Goal: Task Accomplishment & Management: Use online tool/utility

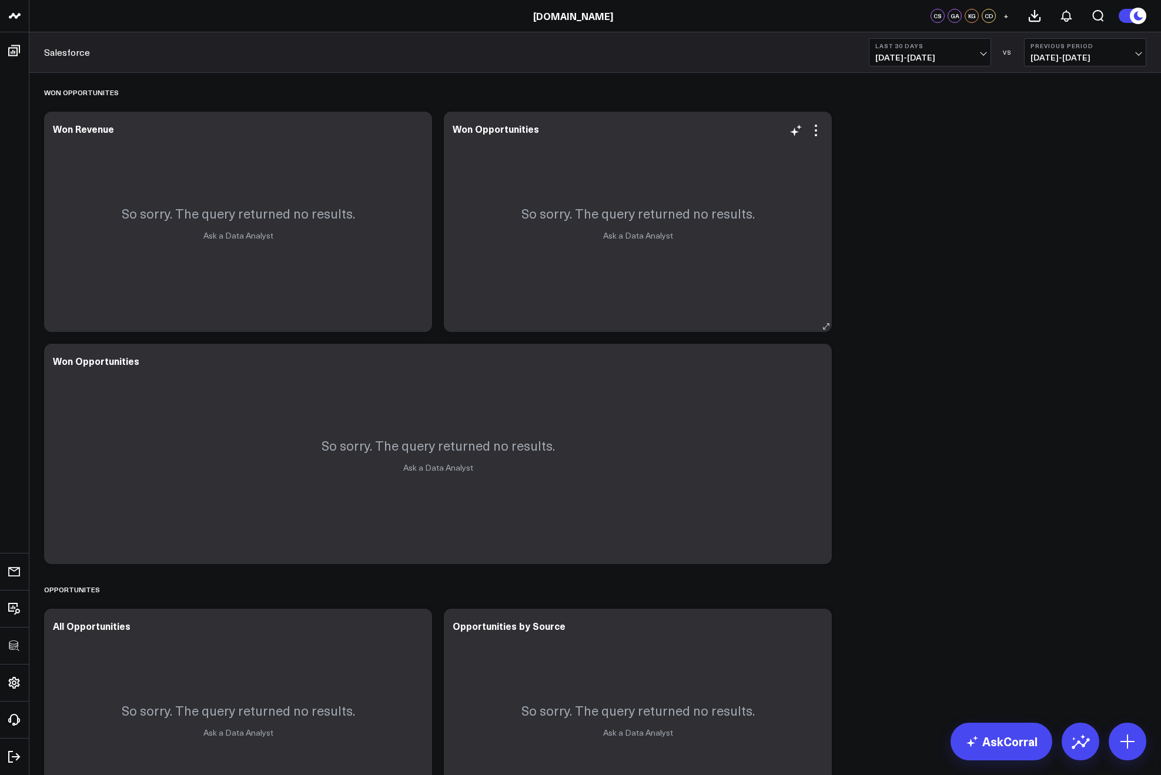
drag, startPoint x: 917, startPoint y: 479, endPoint x: 679, endPoint y: 212, distance: 357.1
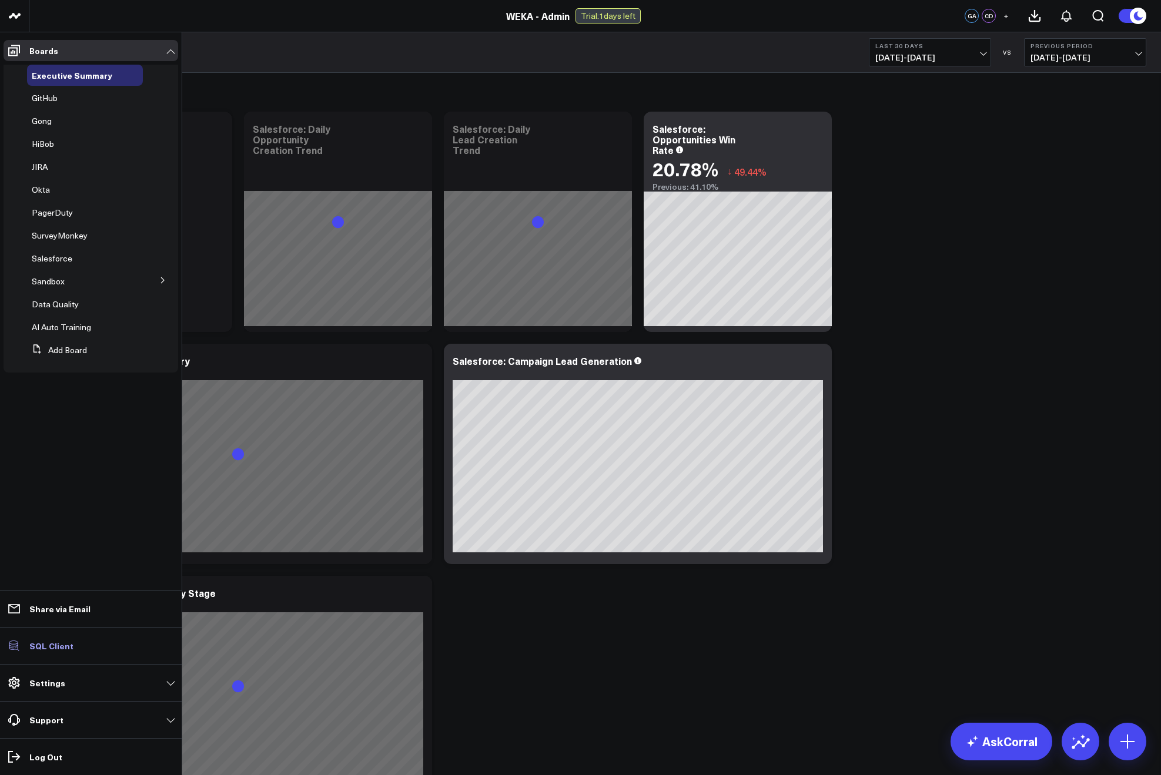
click at [28, 649] on link "SQL Client" at bounding box center [91, 645] width 175 height 21
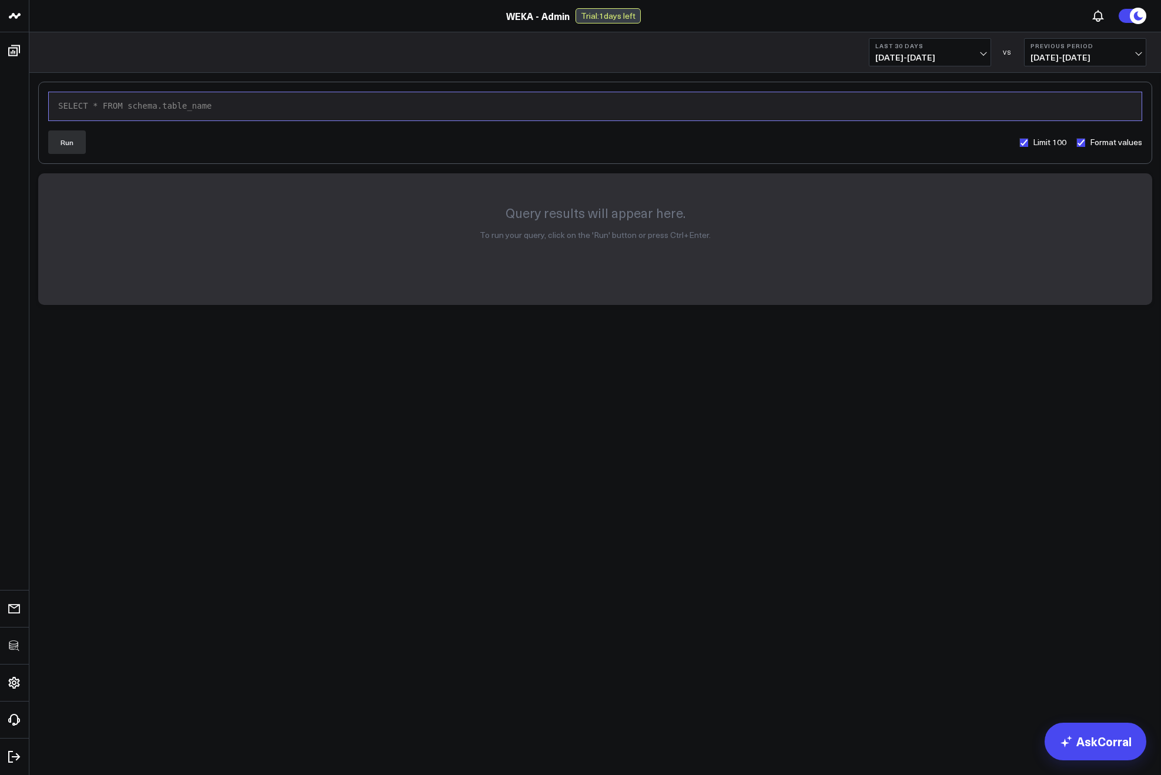
click at [251, 113] on div "SELECT * FROM schema.table_name" at bounding box center [595, 106] width 1081 height 16
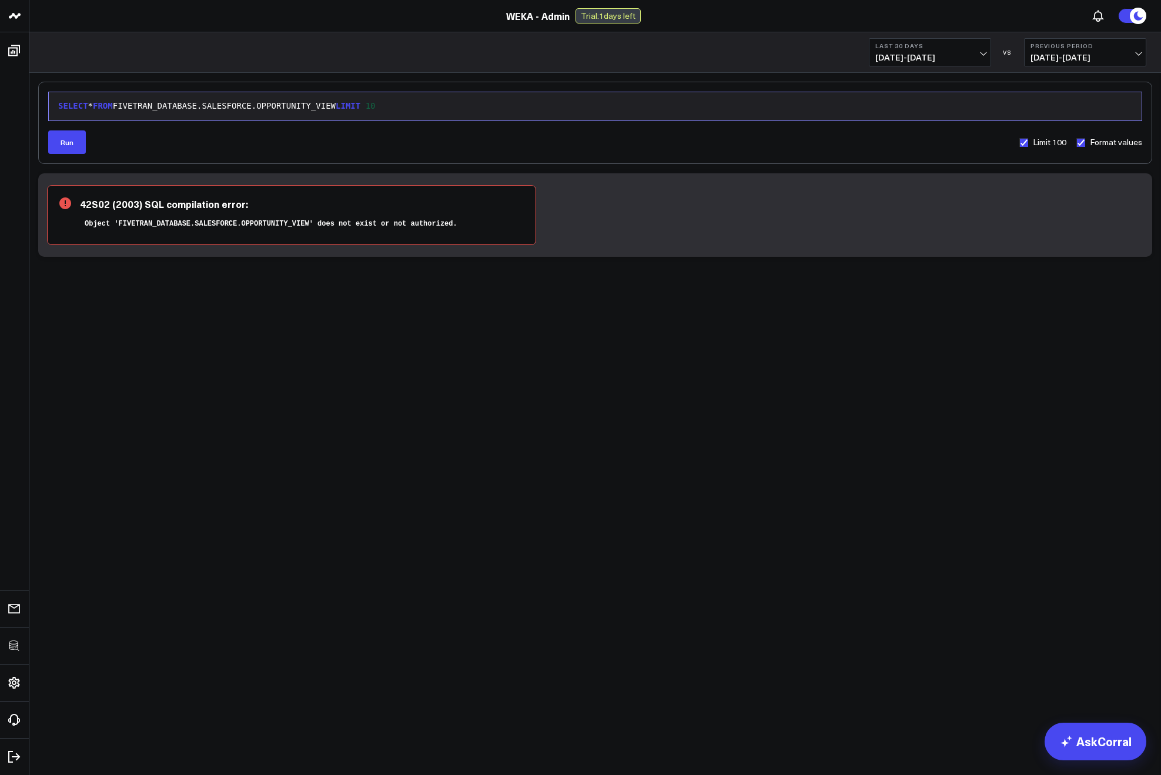
click at [300, 105] on div "SELECT * FROM FIVETRAN_DATABASE.SALESFORCE.OPPORTUNITY_VIEW LIMIT 10" at bounding box center [595, 106] width 1081 height 12
copy div "SELECT * FROM FIVETRAN_DATABASE.SALESFORCE.OPPORTUNITY_VIEW LIMIT 10"
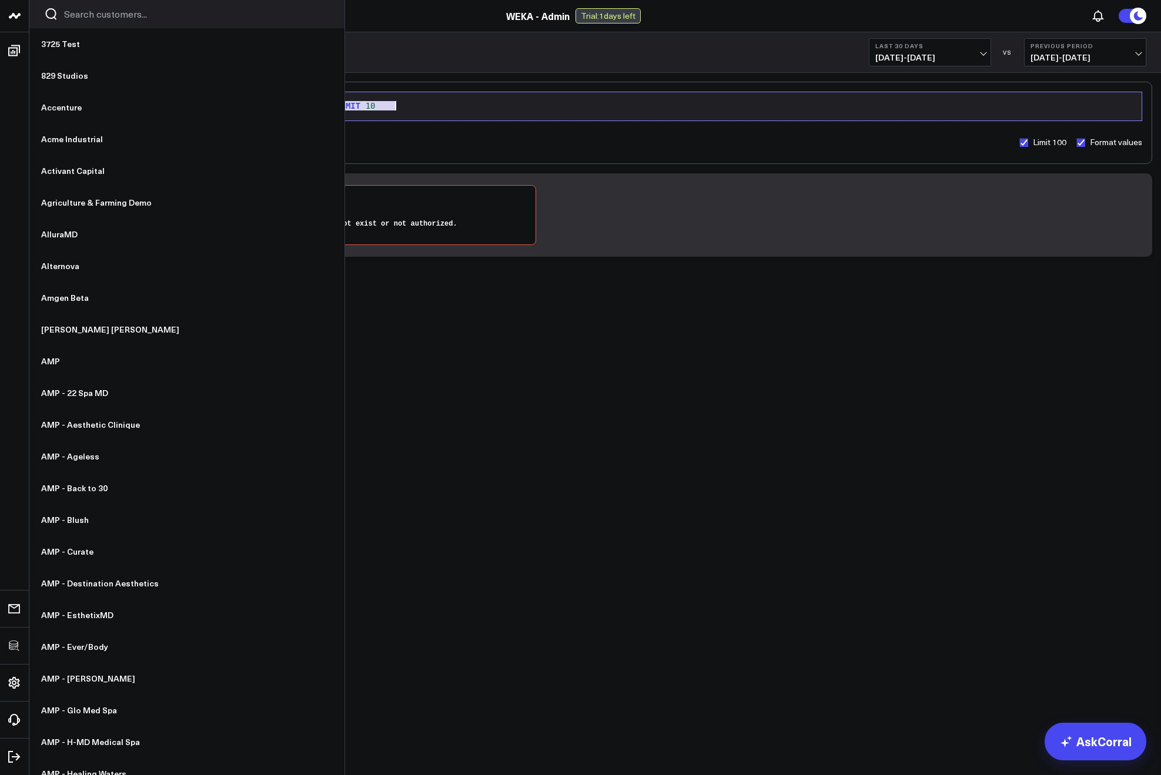
click at [79, 18] on input "Search customers input" at bounding box center [197, 14] width 266 height 13
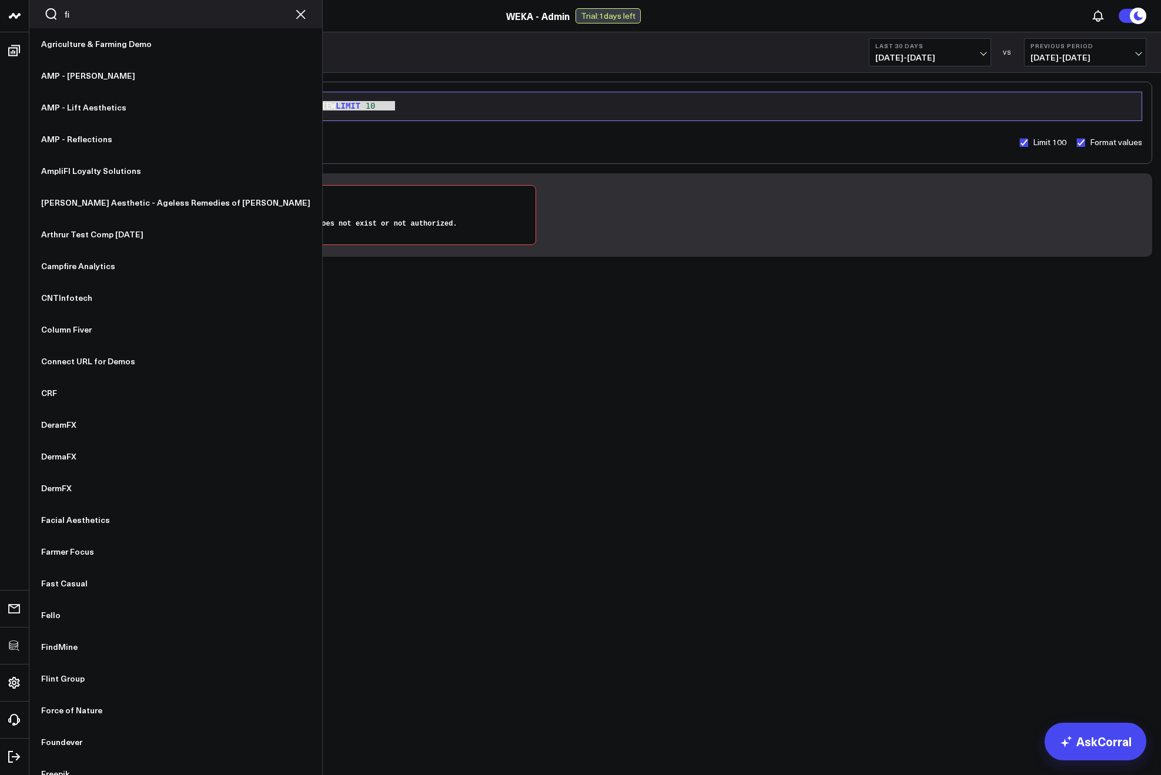
type input "fin"
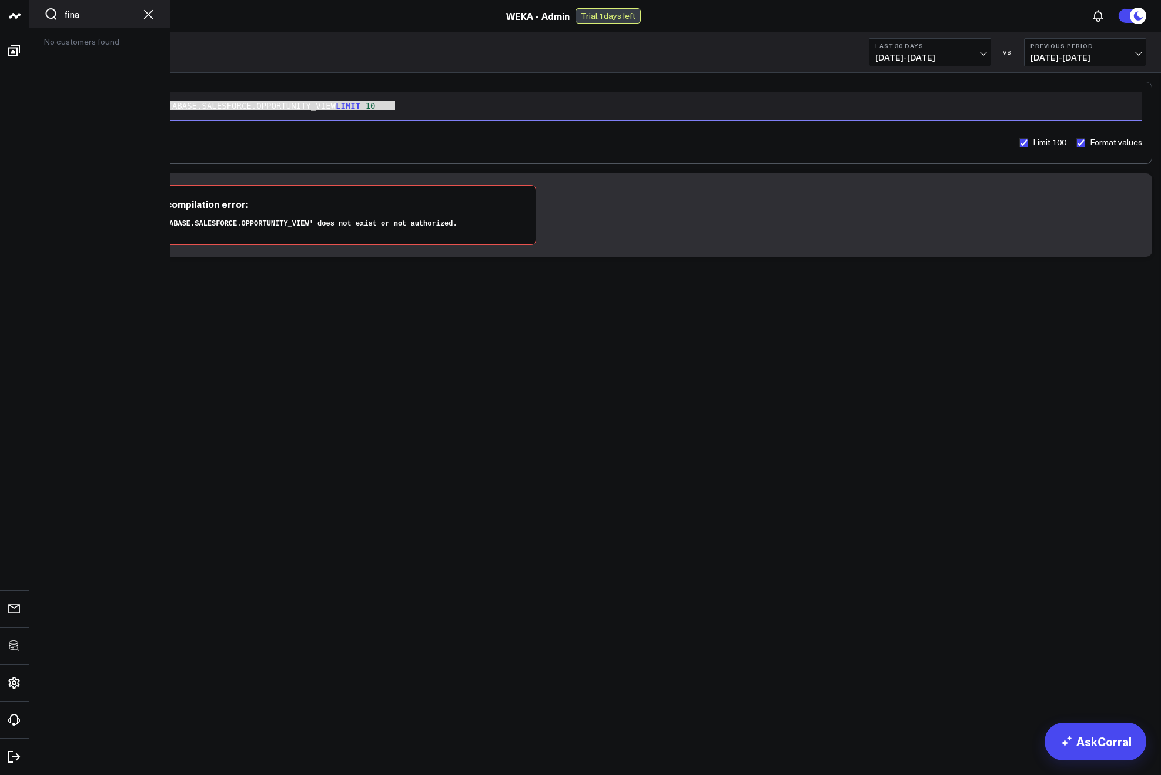
click at [90, 21] on div "fina" at bounding box center [99, 14] width 140 height 28
click at [91, 18] on input "fina" at bounding box center [99, 14] width 71 height 13
type input "finam"
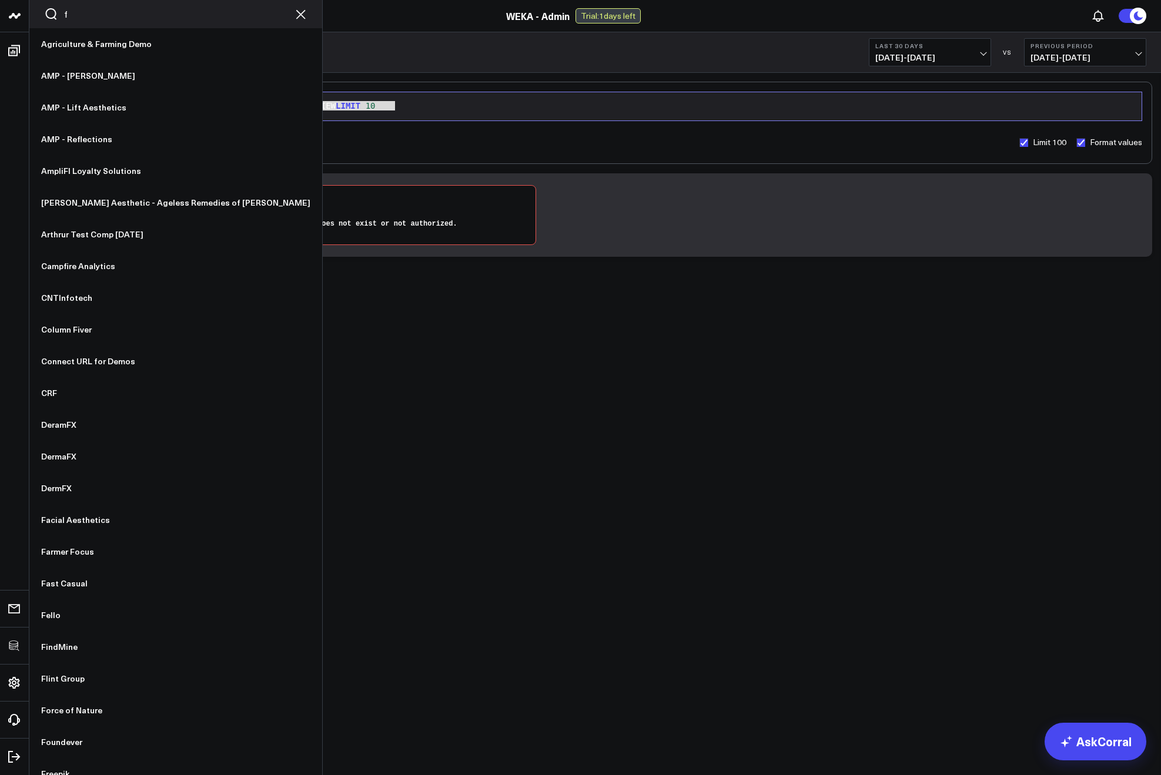
click at [91, 18] on input "f" at bounding box center [175, 14] width 223 height 13
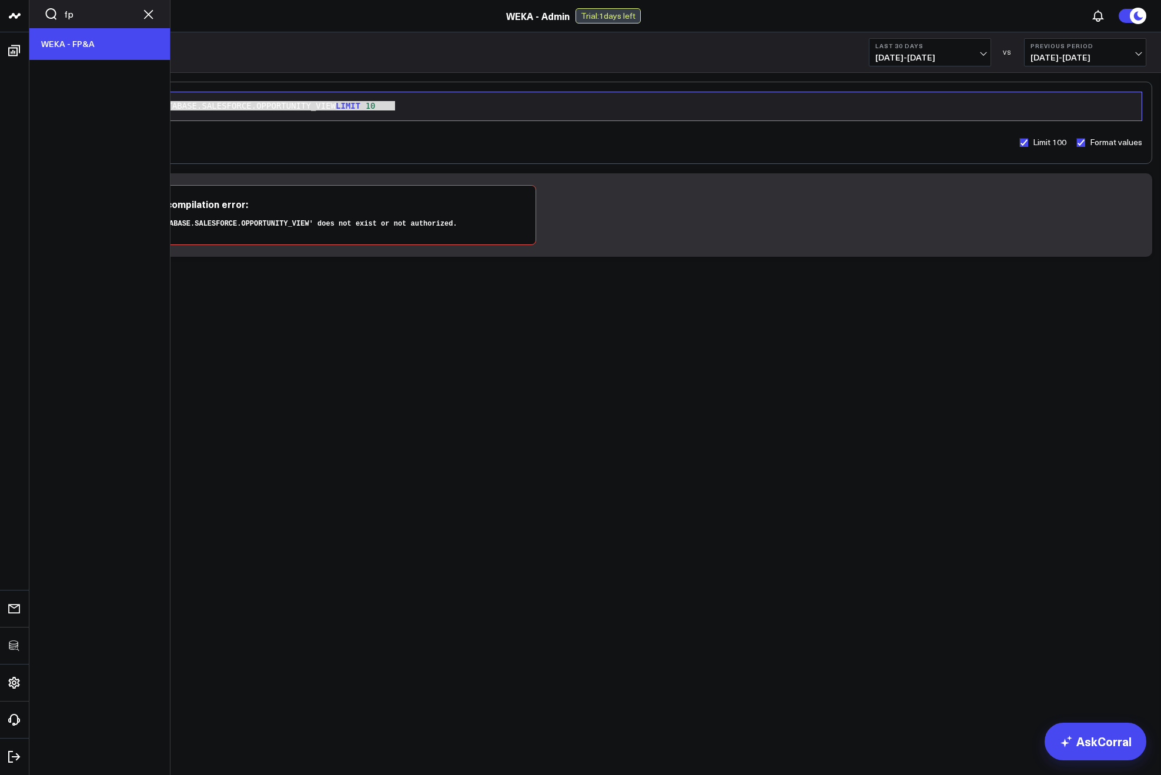
type input "fp"
click at [89, 41] on link "WEKA - FP&A" at bounding box center [99, 44] width 140 height 32
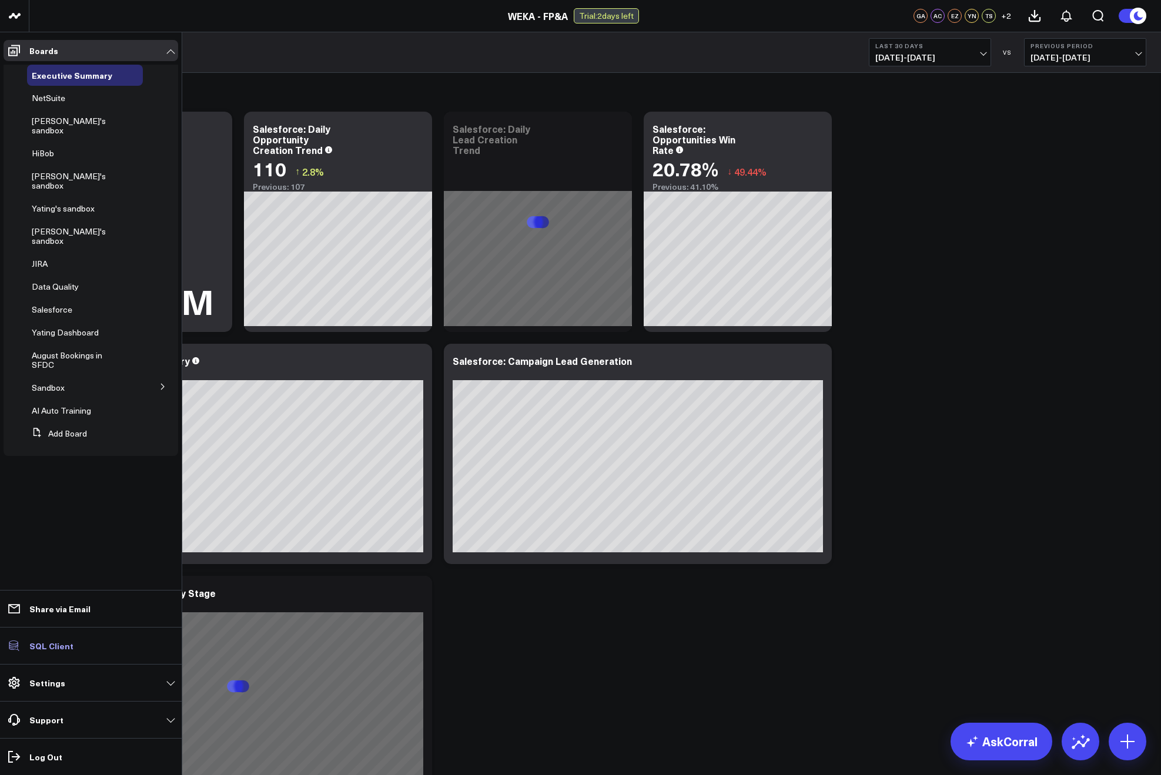
click at [69, 645] on p "SQL Client" at bounding box center [51, 645] width 44 height 9
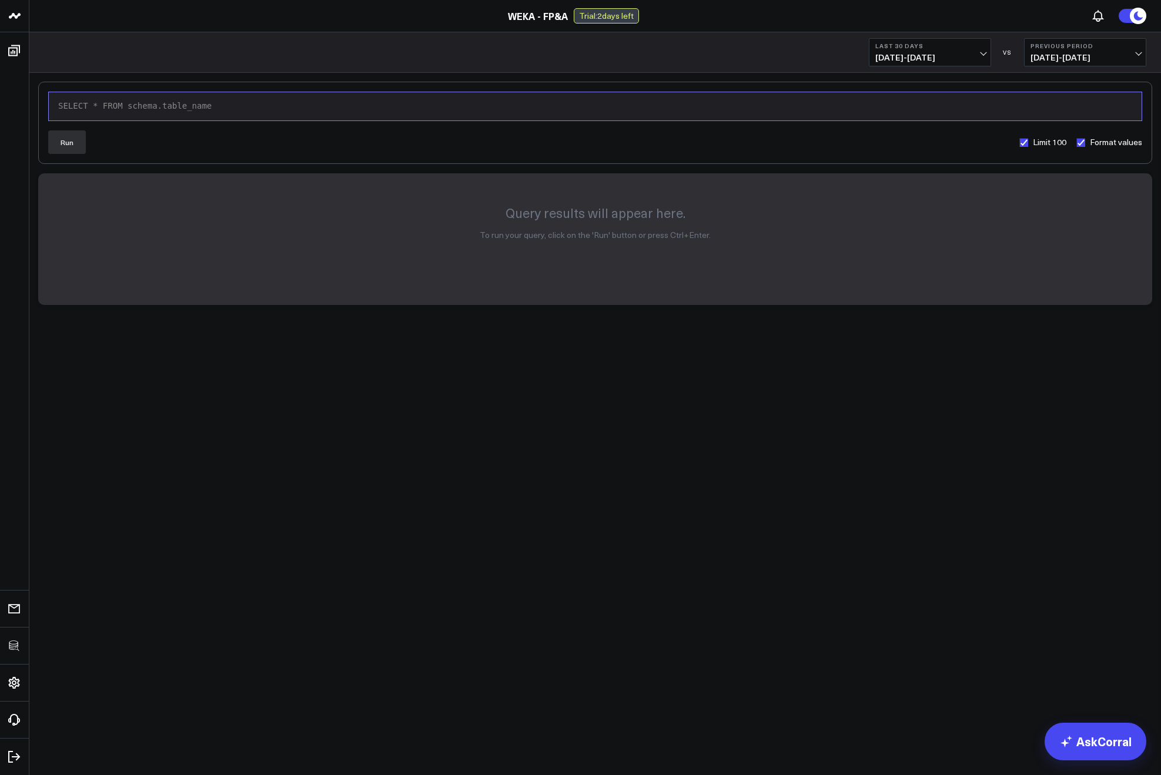
click at [232, 108] on div "SELECT * FROM schema.table_name" at bounding box center [595, 106] width 1081 height 12
click at [73, 142] on button "Run" at bounding box center [67, 142] width 38 height 24
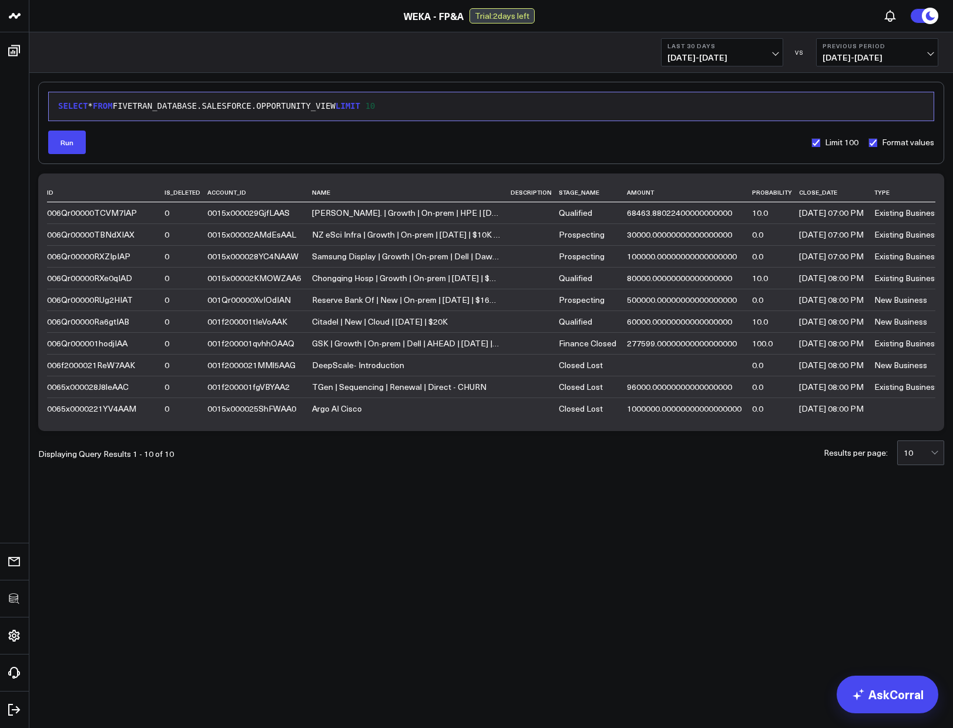
click at [116, 21] on div "WEKA - FP&A Trial: 2 days left" at bounding box center [469, 15] width 939 height 15
